Goal: Unclear

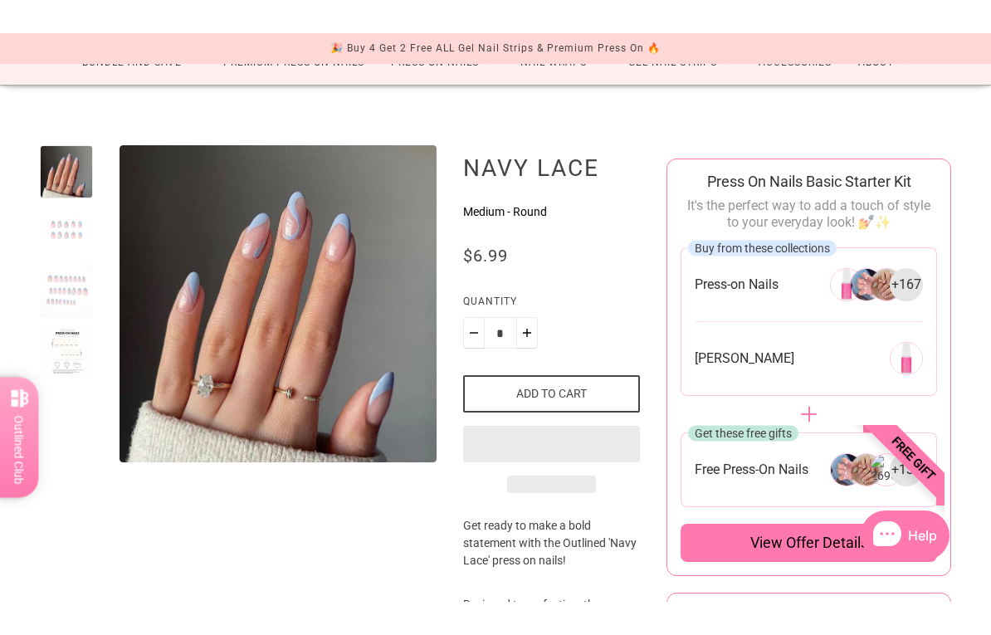
scroll to position [83, 0]
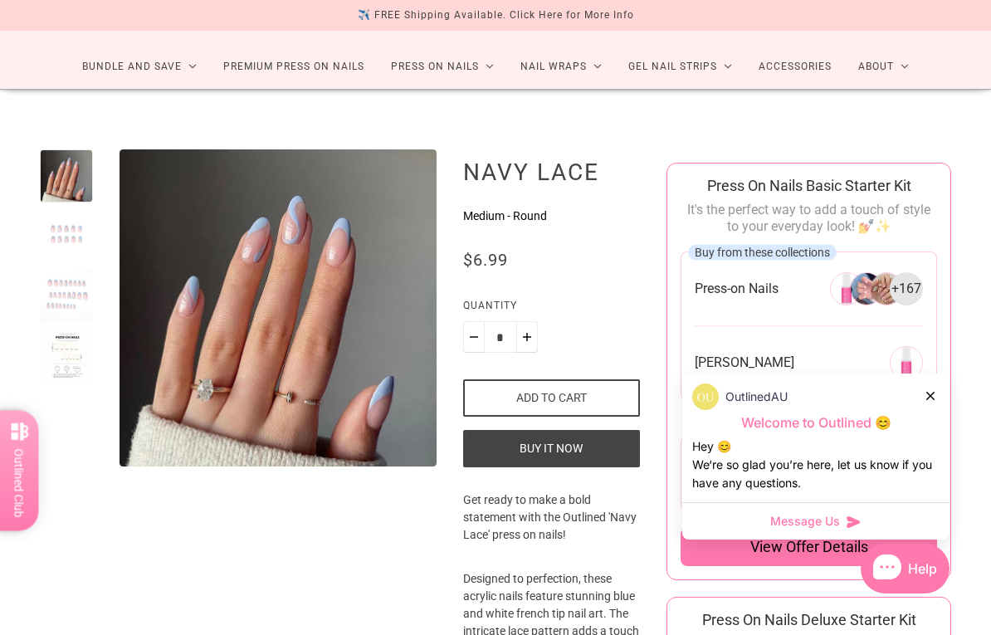
click at [934, 389] on div at bounding box center [932, 395] width 10 height 17
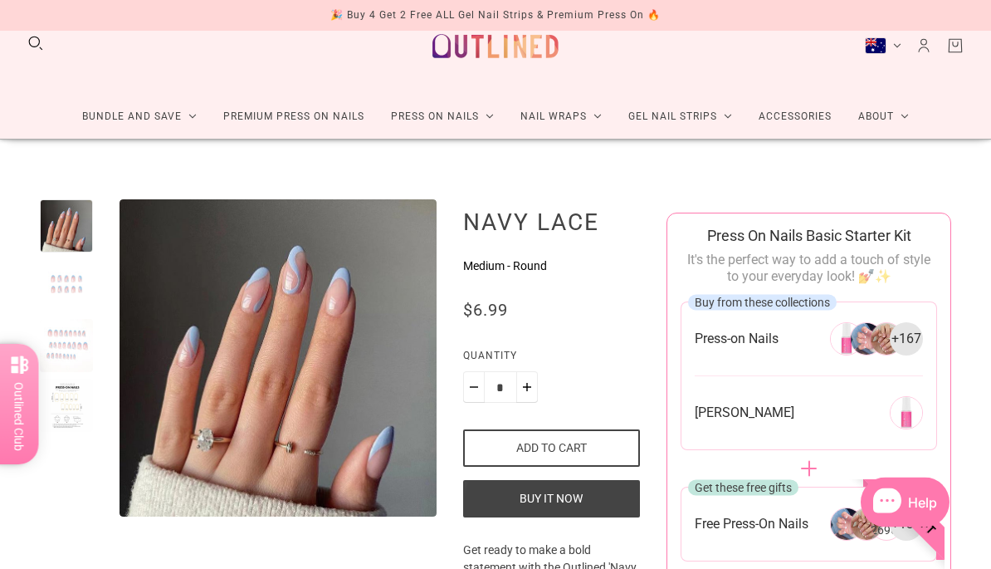
scroll to position [33, 0]
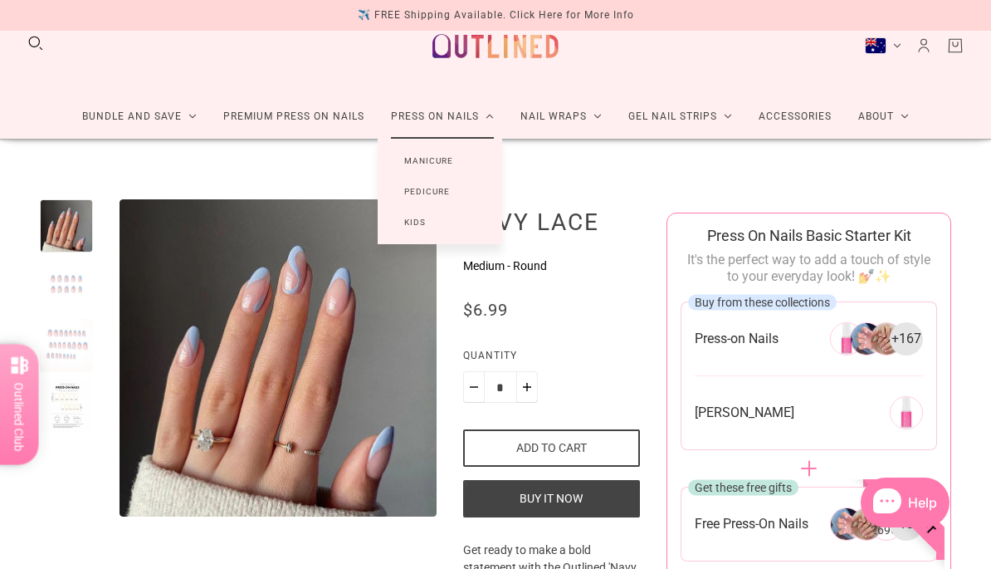
click at [408, 222] on link "Kids" at bounding box center [415, 222] width 75 height 31
click at [410, 218] on link "Kids" at bounding box center [415, 222] width 75 height 31
click at [405, 213] on link "Kids" at bounding box center [415, 222] width 75 height 31
click at [400, 224] on link "Kids" at bounding box center [415, 222] width 75 height 31
click at [61, 219] on div at bounding box center [66, 225] width 53 height 53
